Goal: Obtain resource: Download file/media

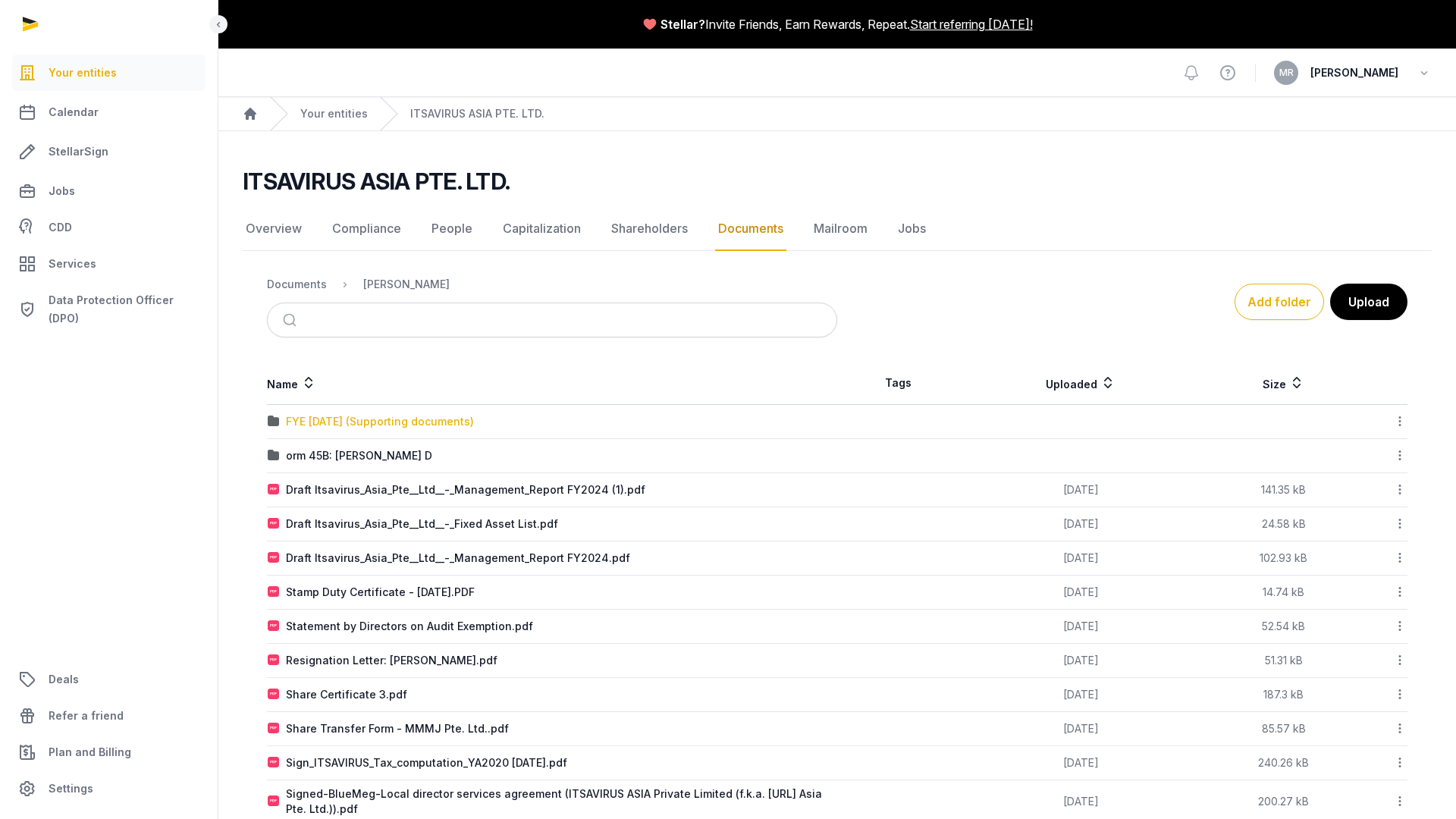
click at [349, 424] on div "FYE [DATE] (Supporting documents)" at bounding box center [380, 422] width 188 height 15
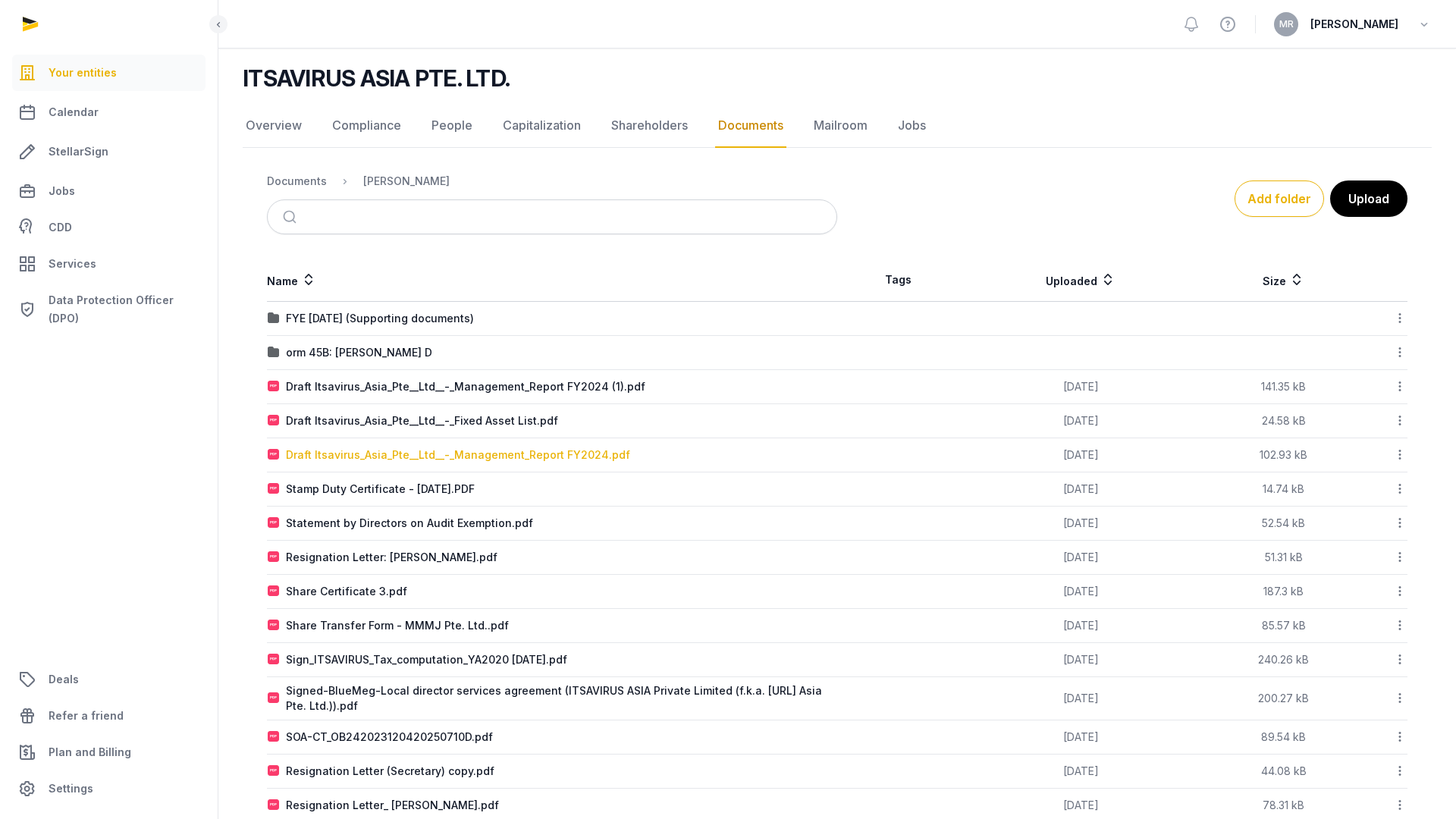
scroll to position [105, 0]
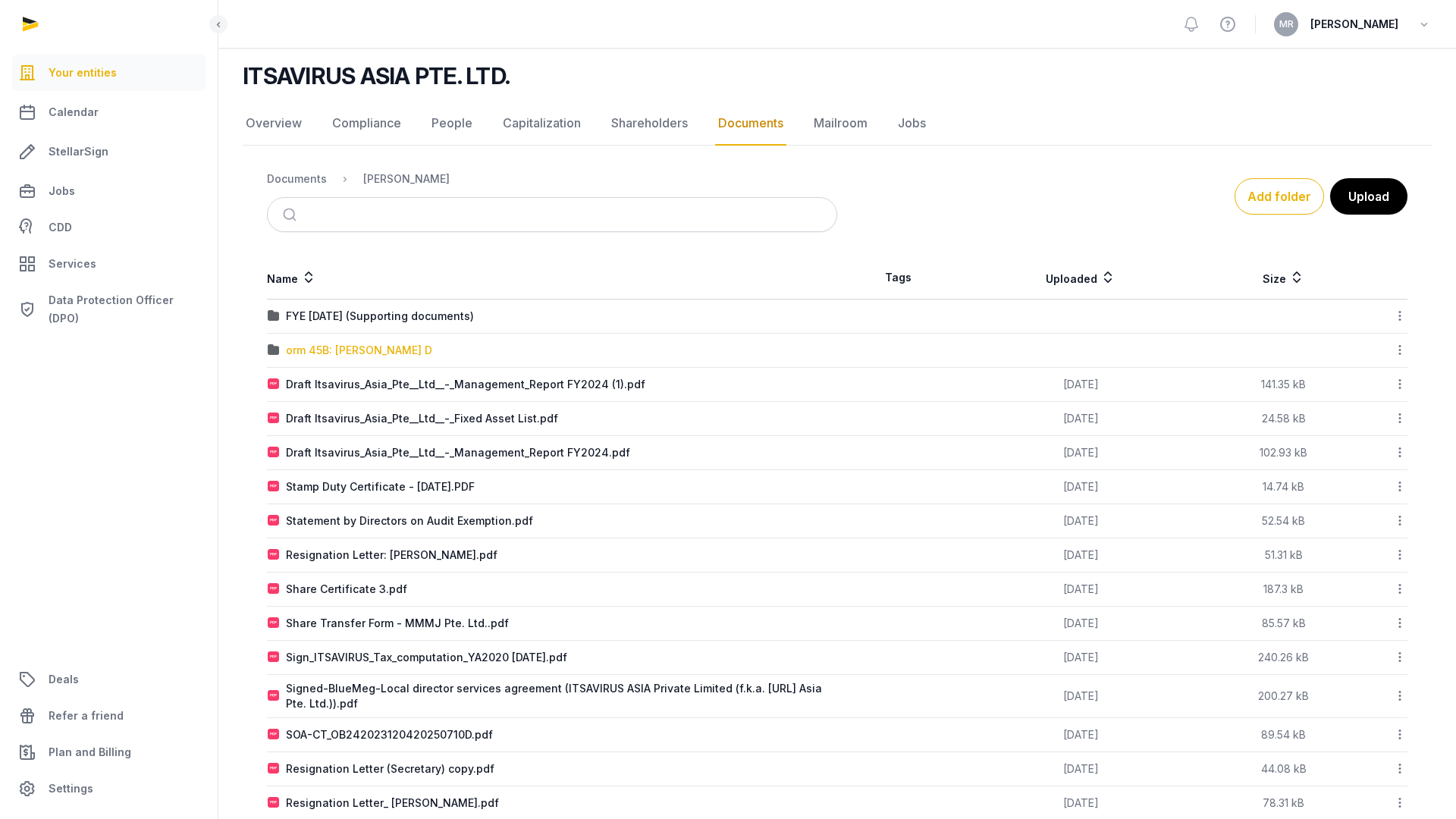
click at [319, 348] on div "orm 45B: [PERSON_NAME] D" at bounding box center [359, 350] width 146 height 15
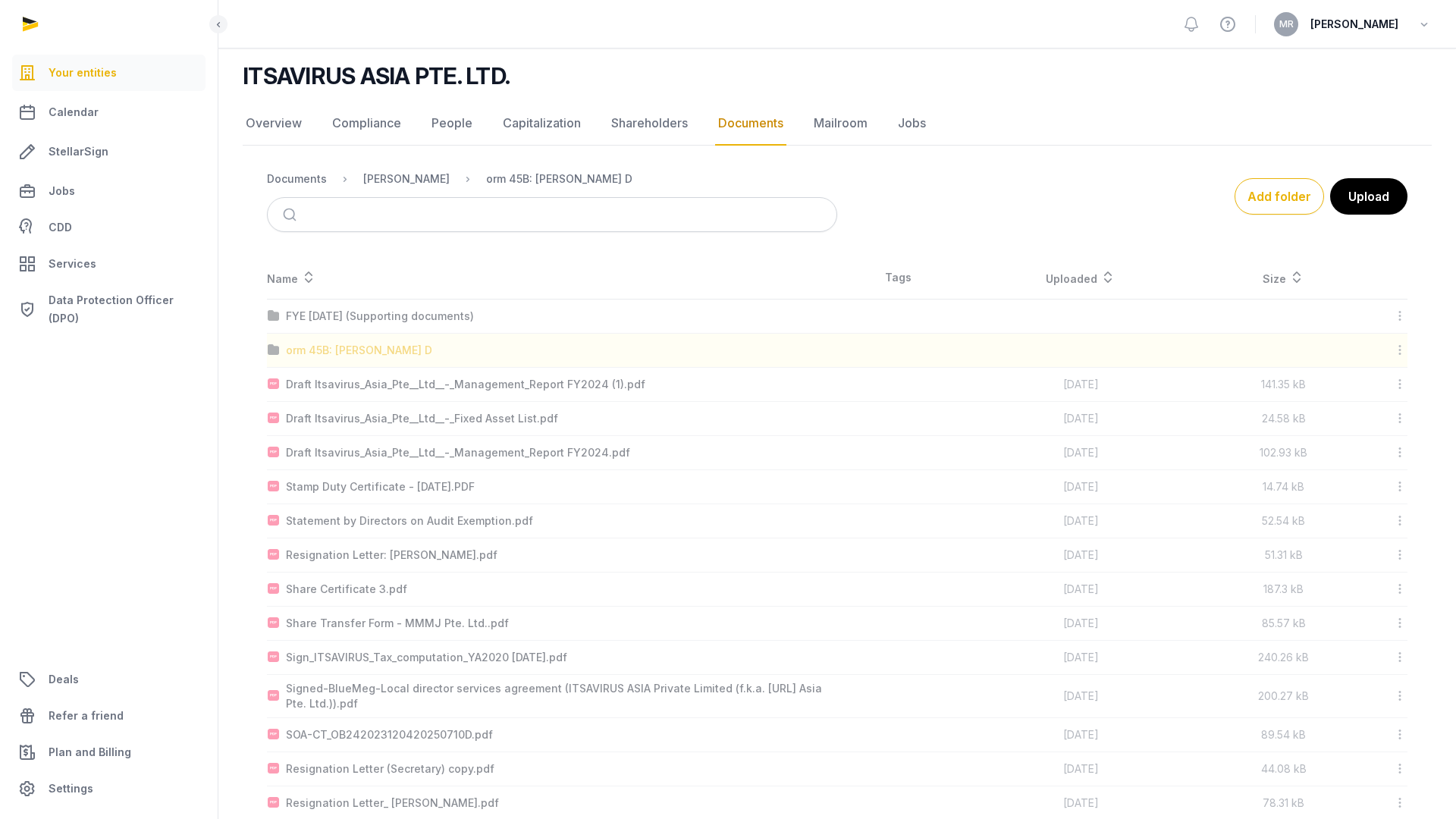
scroll to position [0, 0]
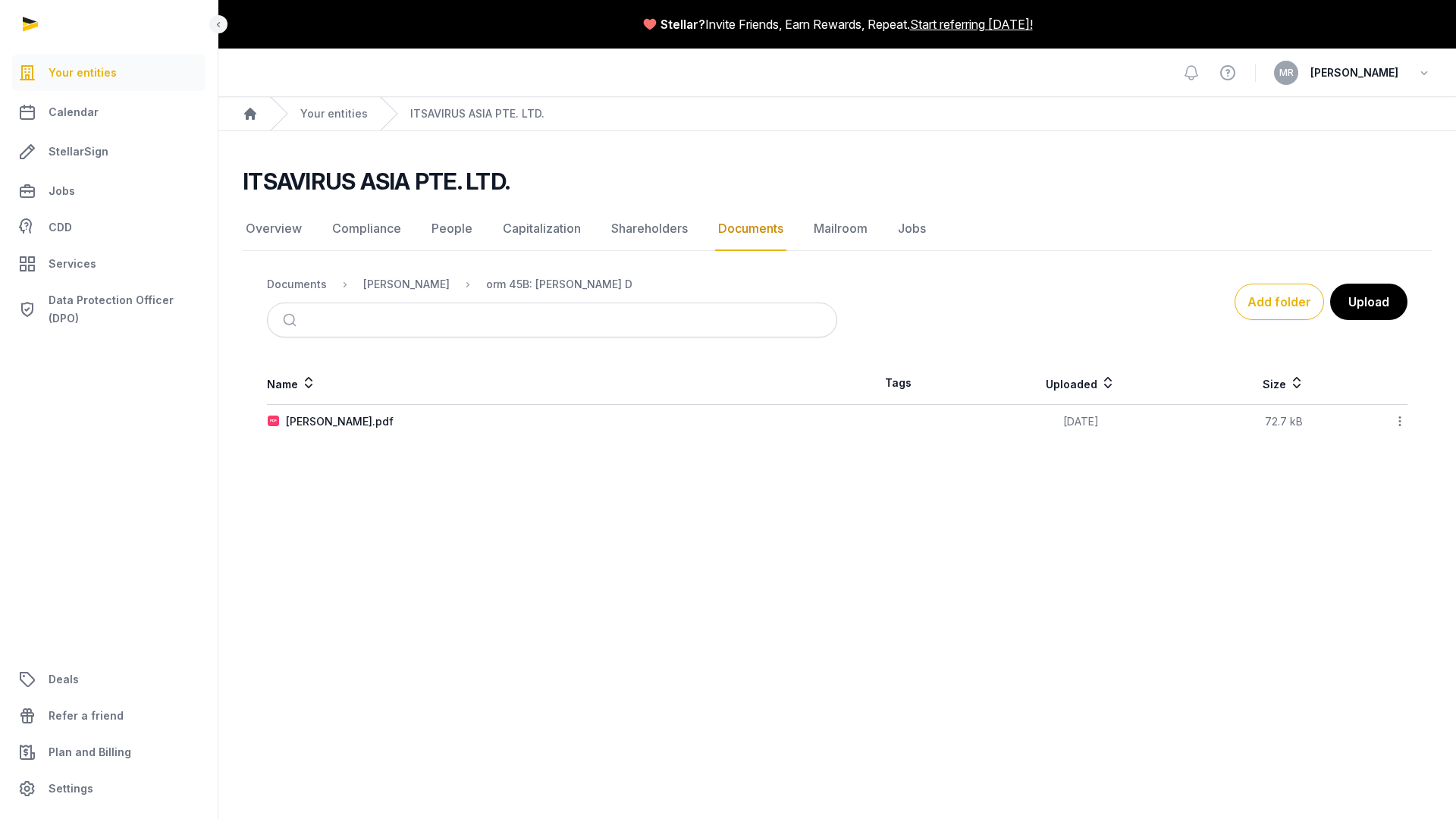
click at [319, 348] on div "Documents Shared Folder orm 45B: [PERSON_NAME] D Add folder Upload Name Tags Up…" at bounding box center [836, 352] width 1189 height 172
click at [305, 426] on div "[PERSON_NAME].pdf" at bounding box center [340, 422] width 108 height 15
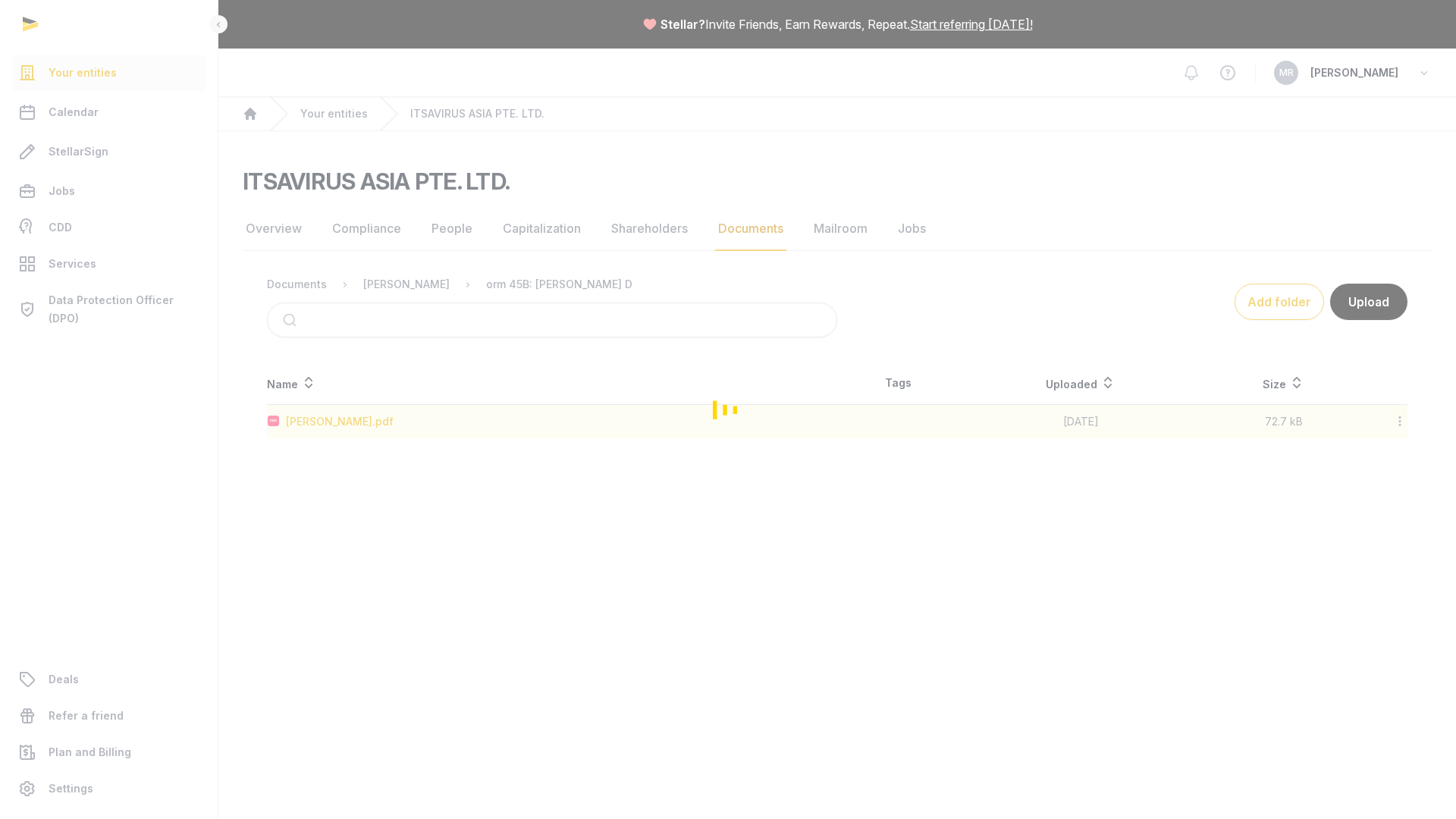
click at [305, 426] on div "Loading" at bounding box center [728, 410] width 1456 height 819
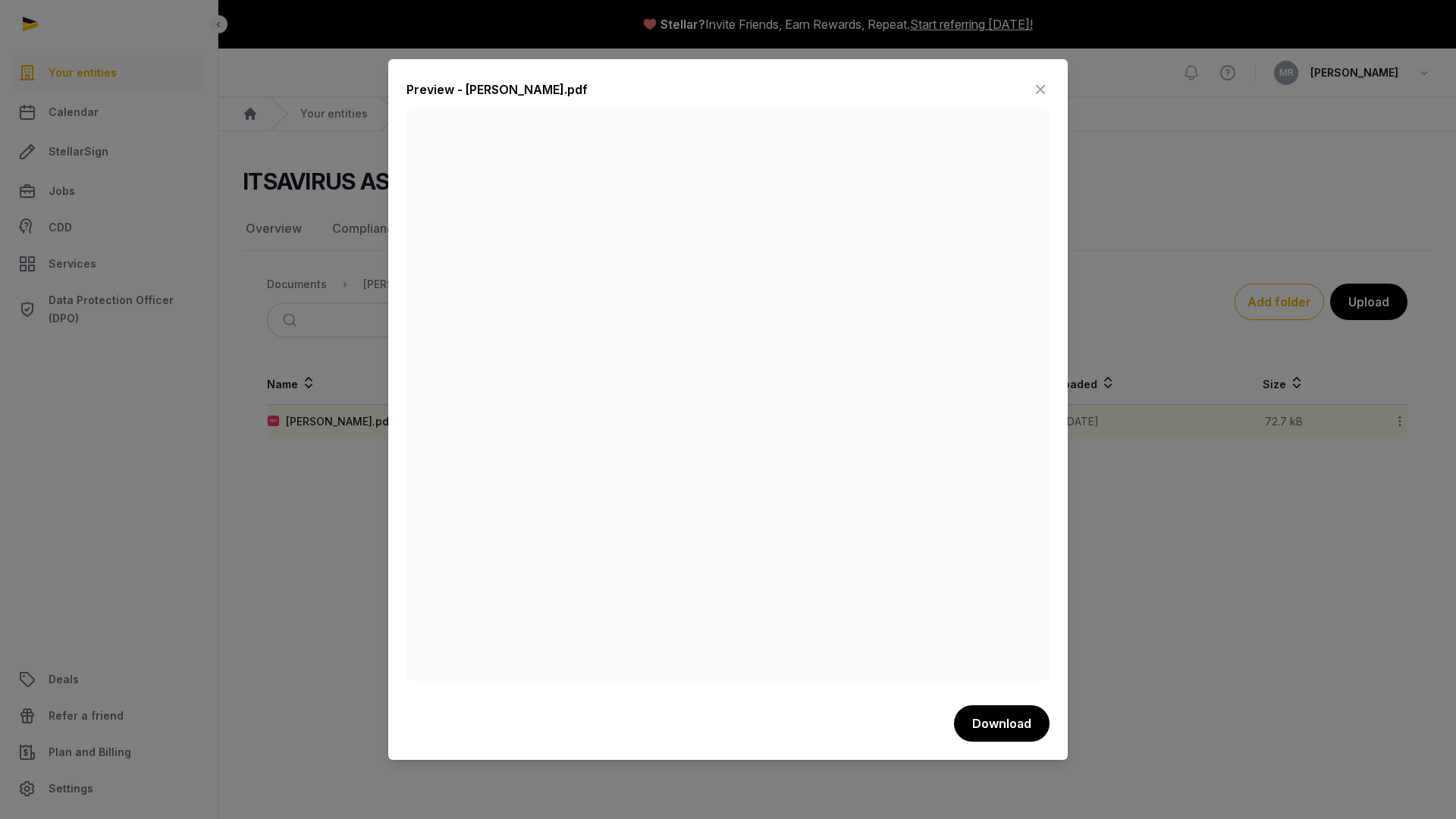
click at [1044, 87] on icon at bounding box center [1041, 89] width 18 height 24
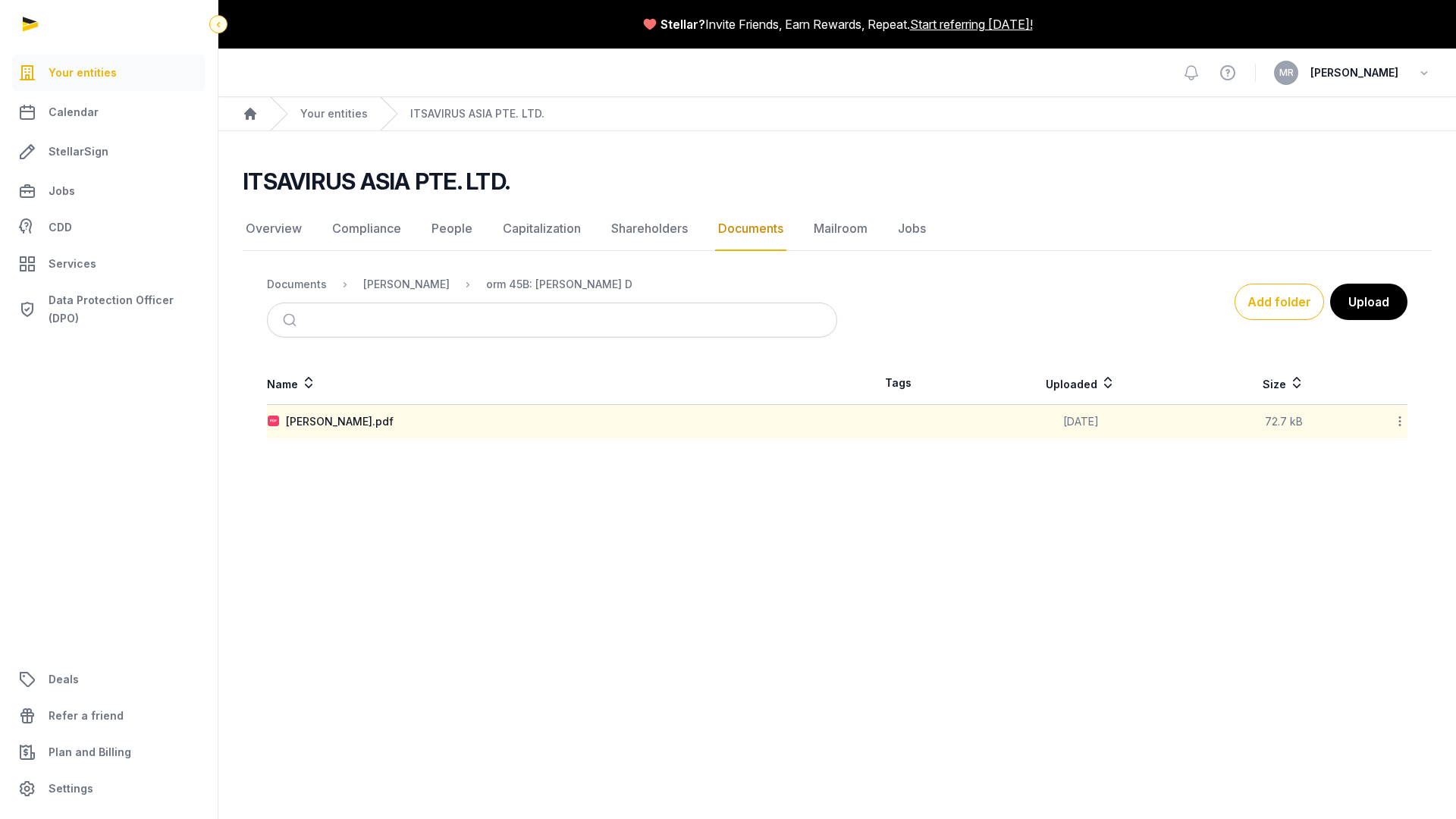
click at [223, 24] on icon at bounding box center [218, 24] width 12 height 18
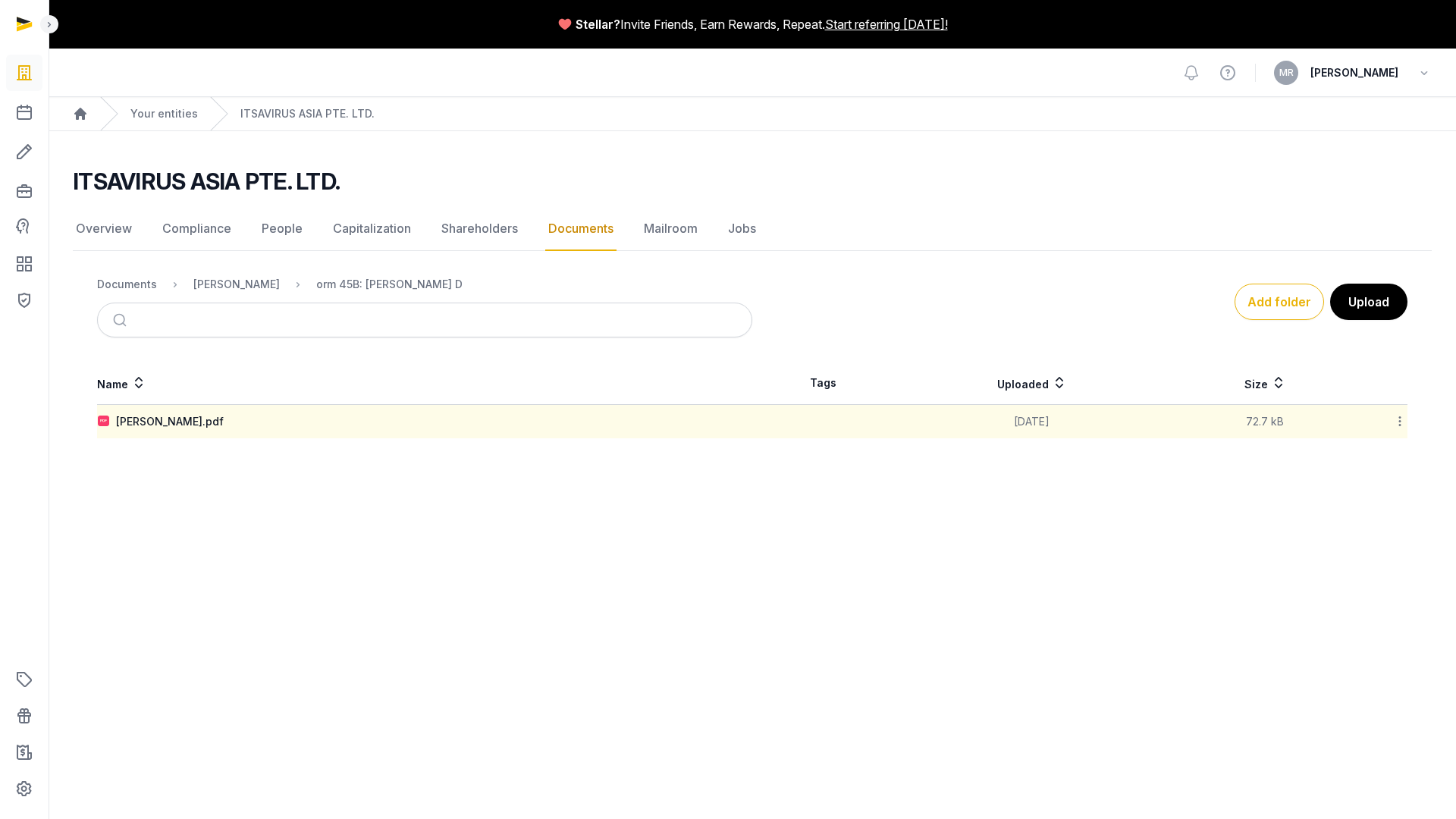
click at [587, 227] on link "Documents" at bounding box center [581, 228] width 71 height 44
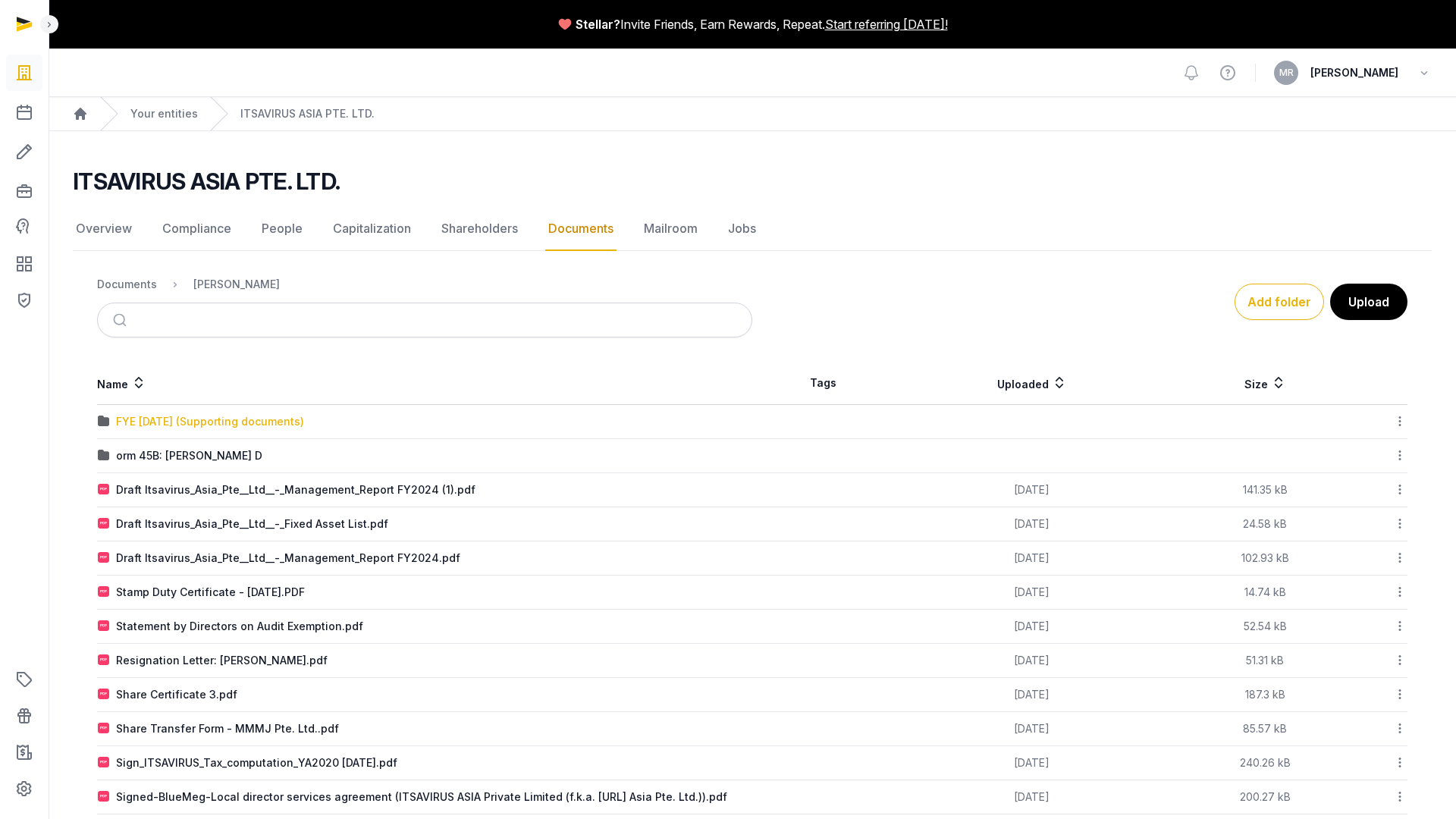
click at [175, 416] on div "FYE [DATE] (Supporting documents)" at bounding box center [209, 422] width 188 height 15
